Goal: Task Accomplishment & Management: Use online tool/utility

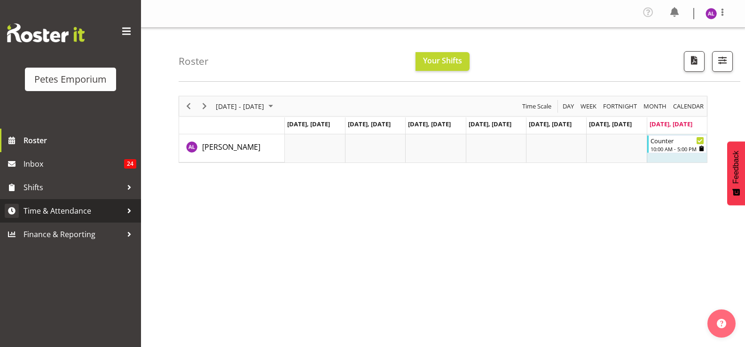
click at [119, 209] on span "Time & Attendance" at bounding box center [72, 211] width 99 height 14
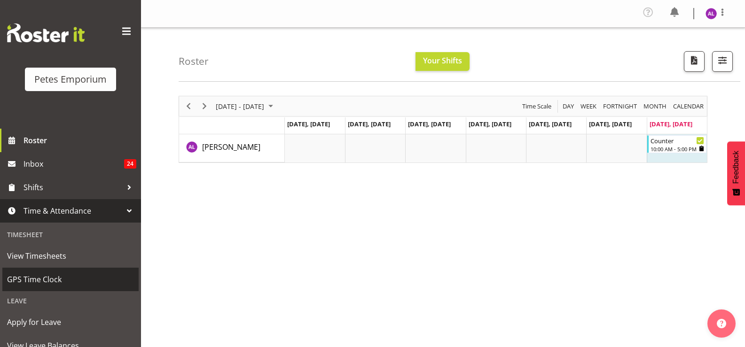
click at [63, 279] on span "GPS Time Clock" at bounding box center [70, 280] width 127 height 14
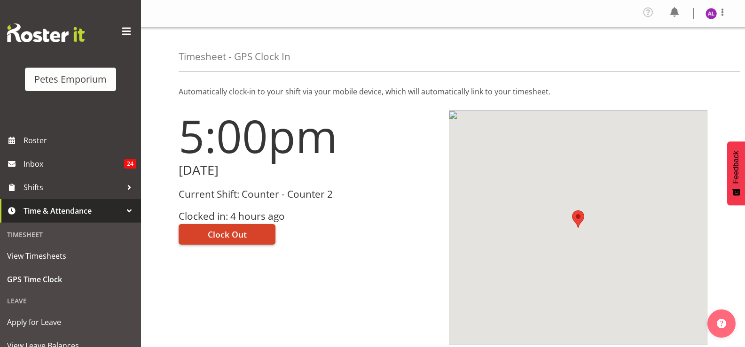
click at [255, 237] on button "Clock Out" at bounding box center [227, 234] width 97 height 21
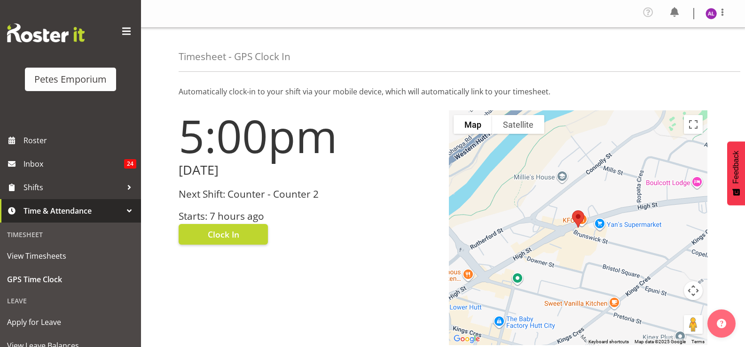
click at [707, 16] on img at bounding box center [710, 13] width 11 height 11
click at [693, 58] on link "Log Out" at bounding box center [683, 51] width 90 height 17
